Goal: Information Seeking & Learning: Find specific fact

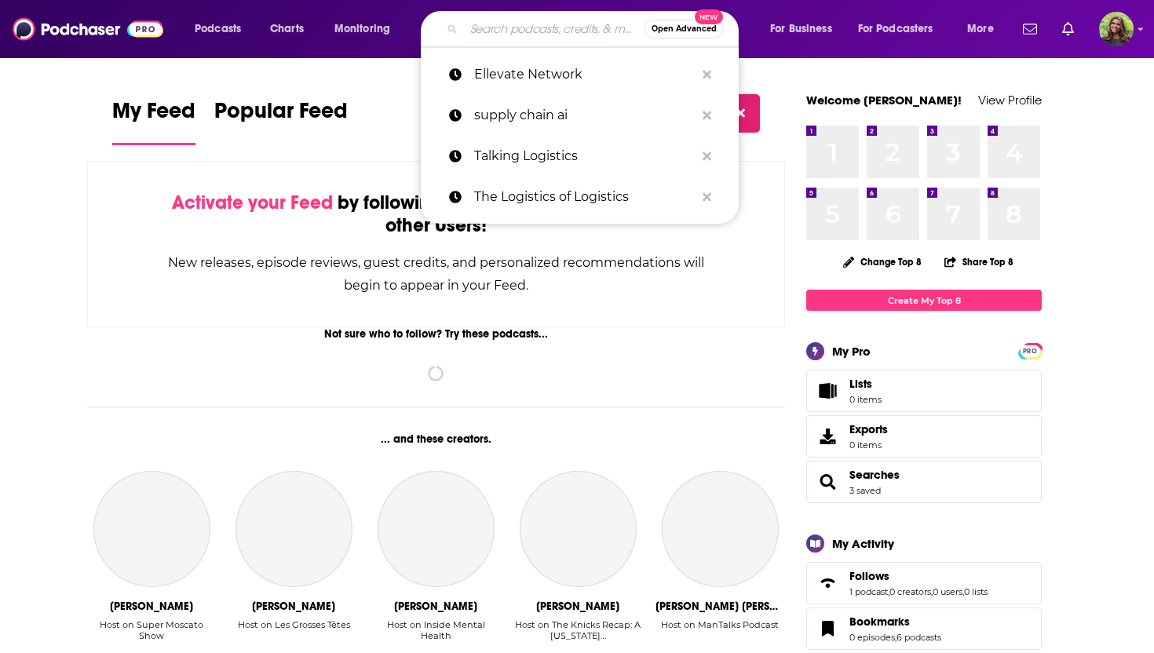
click at [530, 33] on input "Search podcasts, credits, & more..." at bounding box center [554, 28] width 180 height 25
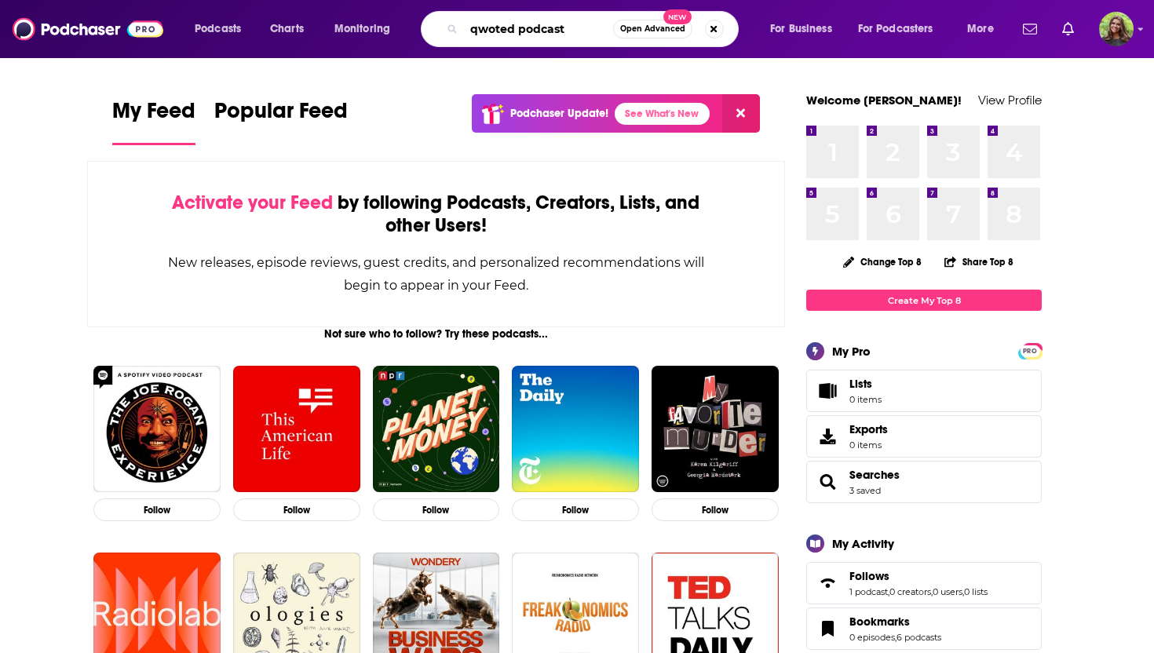
type input "qwoted podcast"
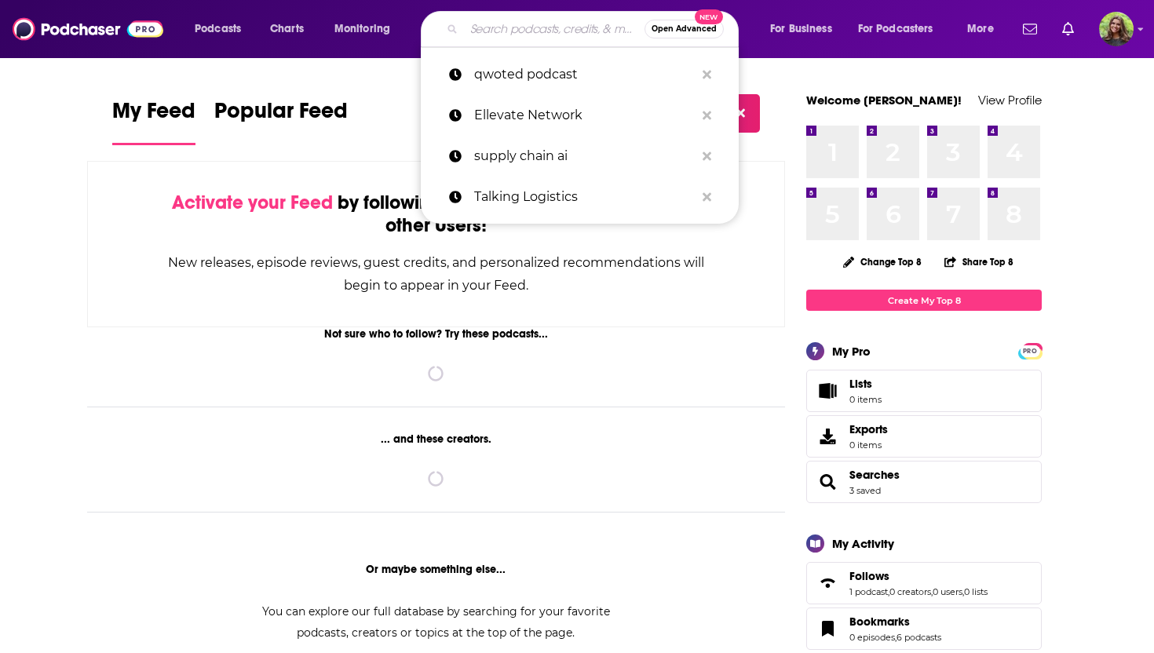
click at [520, 21] on input "Search podcasts, credits, & more..." at bounding box center [554, 28] width 180 height 25
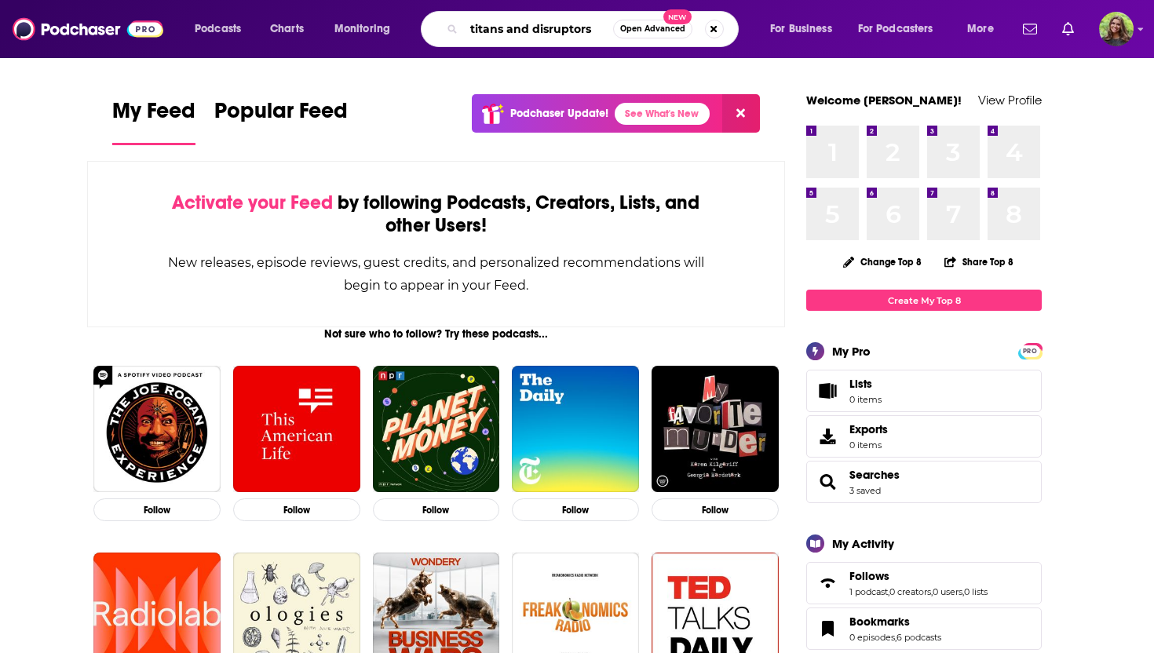
type input "titans and disruptors"
